Goal: Check status: Check status

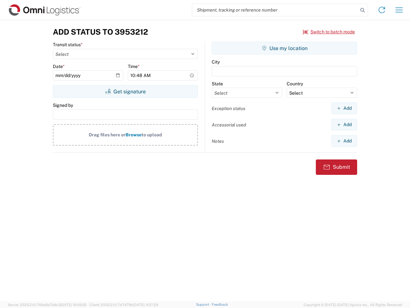
click at [275, 10] on input "search" at bounding box center [275, 10] width 166 height 12
click at [363, 10] on icon at bounding box center [362, 10] width 9 height 9
click at [382, 10] on icon at bounding box center [382, 10] width 10 height 10
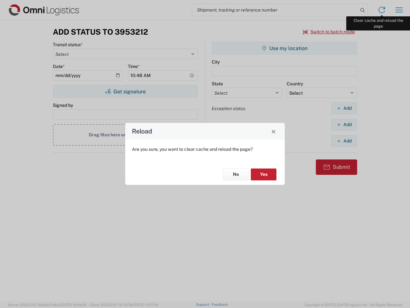
click at [399, 10] on div "Reload Are you sure, you want to clear cache and reload the page? No Yes" at bounding box center [205, 154] width 410 height 308
click at [329, 32] on div "Reload Are you sure, you want to clear cache and reload the page? No Yes" at bounding box center [205, 154] width 410 height 308
click at [125, 91] on div "Reload Are you sure, you want to clear cache and reload the page? No Yes" at bounding box center [205, 154] width 410 height 308
click at [285, 48] on div "Reload Are you sure, you want to clear cache and reload the page? No Yes" at bounding box center [205, 154] width 410 height 308
click at [344, 108] on div "Reload Are you sure, you want to clear cache and reload the page? No Yes" at bounding box center [205, 154] width 410 height 308
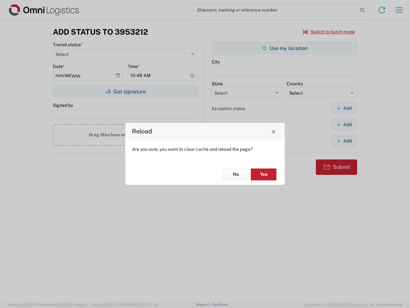
click at [344, 124] on div "Reload Are you sure, you want to clear cache and reload the page? No Yes" at bounding box center [205, 154] width 410 height 308
click at [344, 141] on div "Reload Are you sure, you want to clear cache and reload the page? No Yes" at bounding box center [205, 154] width 410 height 308
